Goal: Subscribe to service/newsletter

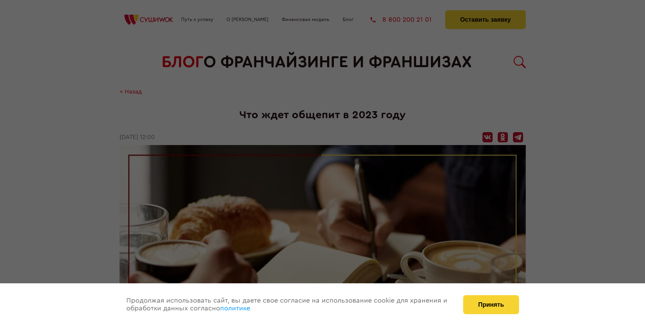
scroll to position [871, 0]
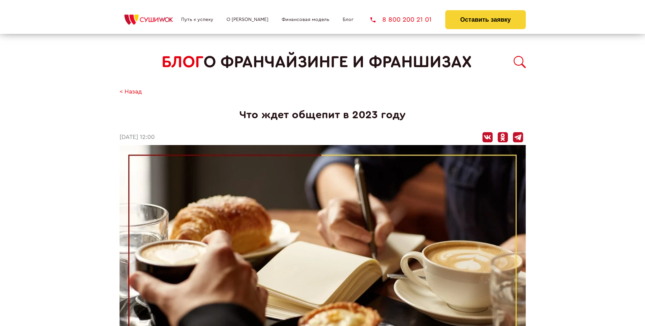
scroll to position [854, 0]
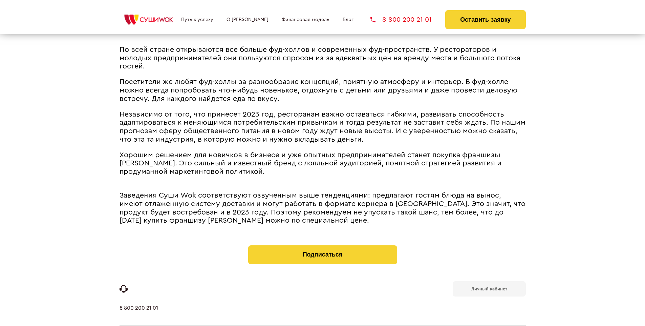
click at [319, 153] on span "Хорошим решением для новичков в бизнесе и уже опытных предпринимателей станет п…" at bounding box center [311, 163] width 382 height 24
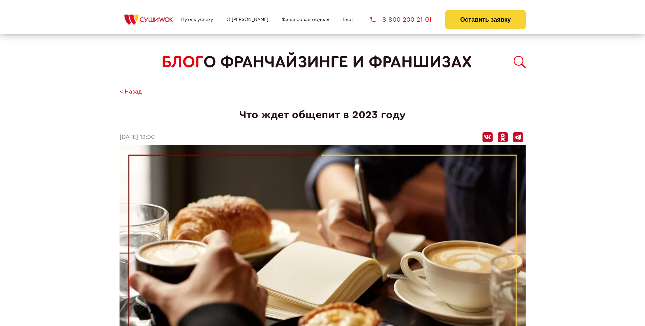
scroll to position [871, 0]
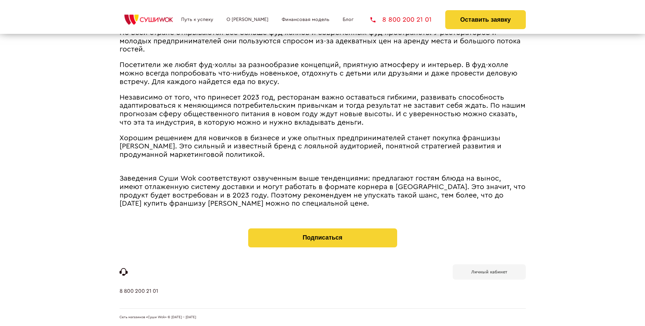
click at [489, 271] on b "Личный кабинет" at bounding box center [489, 272] width 36 height 4
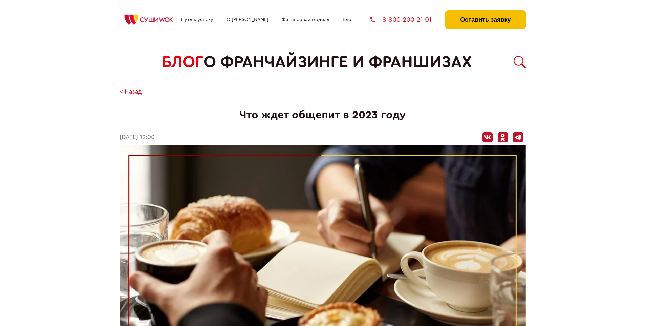
click at [485, 12] on button "Оставить заявку" at bounding box center [485, 19] width 80 height 19
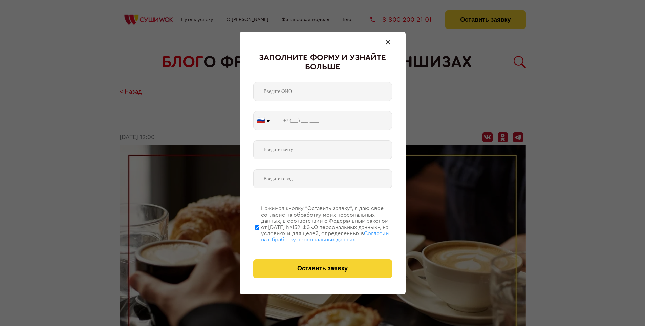
click at [314, 235] on span "Согласии на обработку персональных данных" at bounding box center [325, 237] width 128 height 12
click at [259, 235] on input "Нажимая кнопку “Оставить заявку”, я даю свое согласие на обработку моих персона…" at bounding box center [257, 227] width 4 height 54
checkbox input "false"
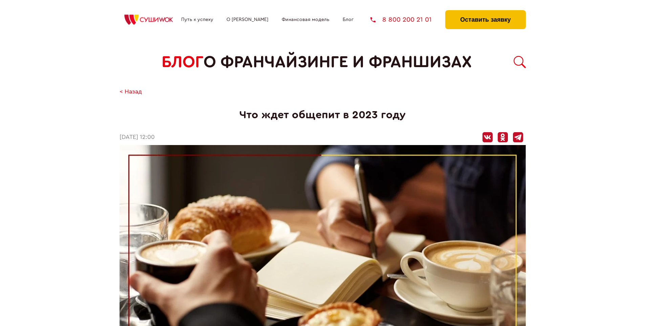
click at [485, 12] on button "Оставить заявку" at bounding box center [485, 19] width 80 height 19
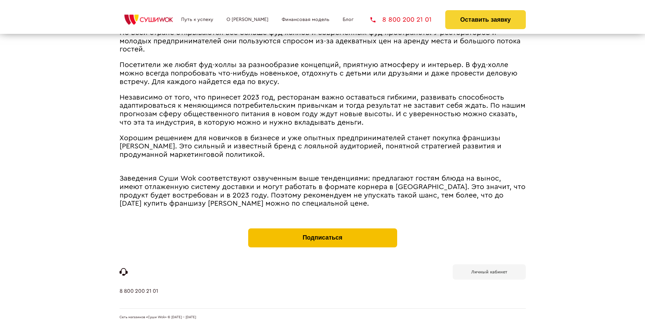
click at [322, 230] on button "Подписаться" at bounding box center [322, 237] width 149 height 19
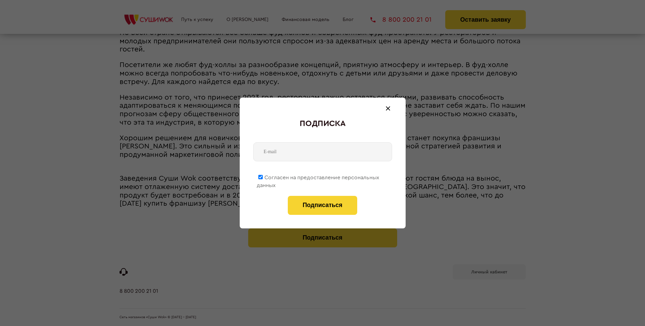
click at [318, 176] on span "Согласен на предоставление персональных данных" at bounding box center [318, 181] width 123 height 13
click at [263, 176] on input "Согласен на предоставление персональных данных" at bounding box center [260, 177] width 4 height 4
checkbox input "false"
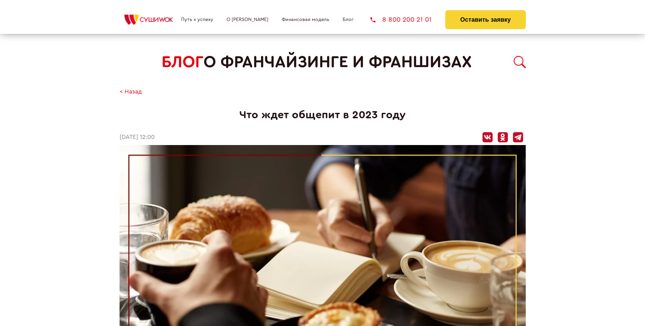
scroll to position [871, 0]
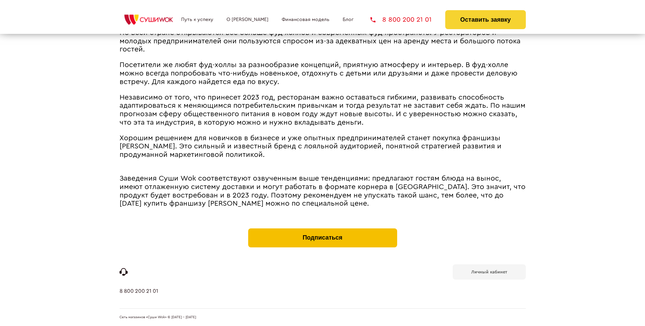
click at [322, 230] on button "Подписаться" at bounding box center [322, 237] width 149 height 19
